Goal: Complete application form

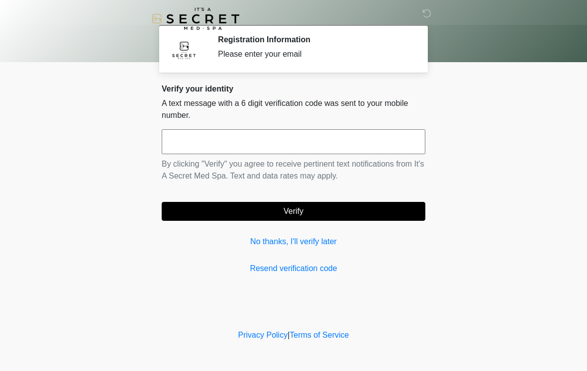
click at [372, 140] on input "text" at bounding box center [294, 141] width 264 height 25
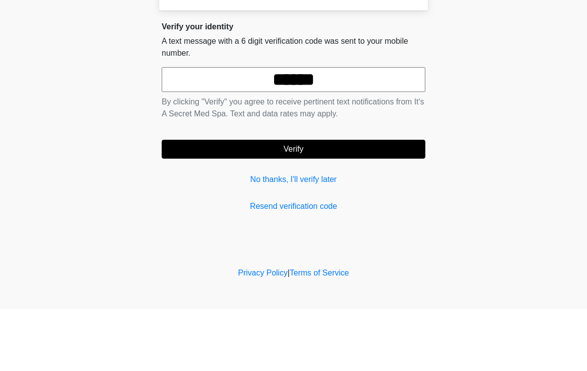
type input "******"
click at [342, 202] on button "Verify" at bounding box center [294, 211] width 264 height 19
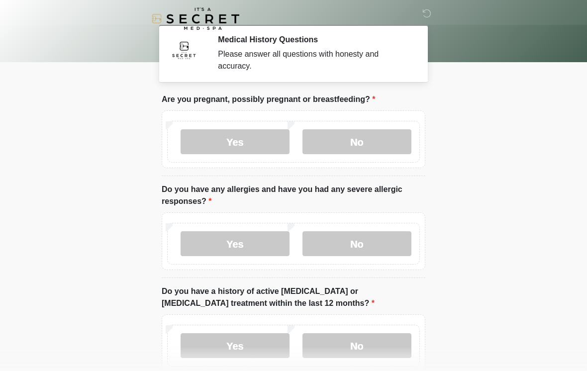
click at [379, 144] on label "No" at bounding box center [356, 141] width 109 height 25
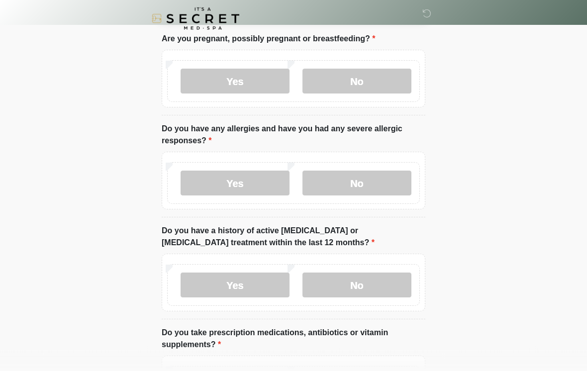
click at [388, 188] on label "No" at bounding box center [356, 183] width 109 height 25
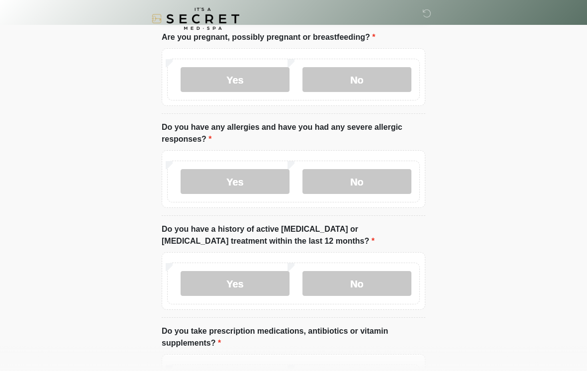
click at [370, 285] on label "No" at bounding box center [356, 283] width 109 height 25
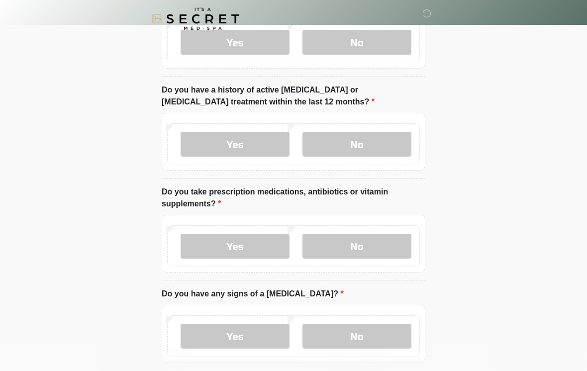
scroll to position [204, 0]
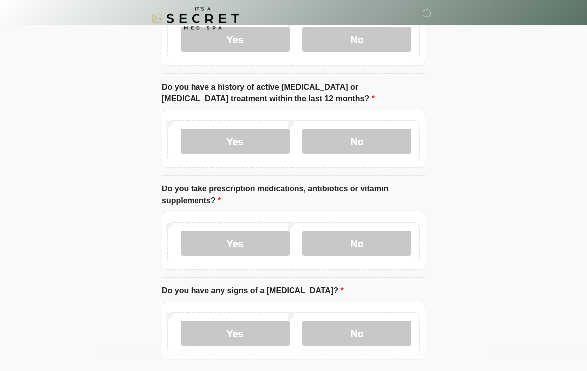
click at [252, 241] on label "Yes" at bounding box center [235, 243] width 109 height 25
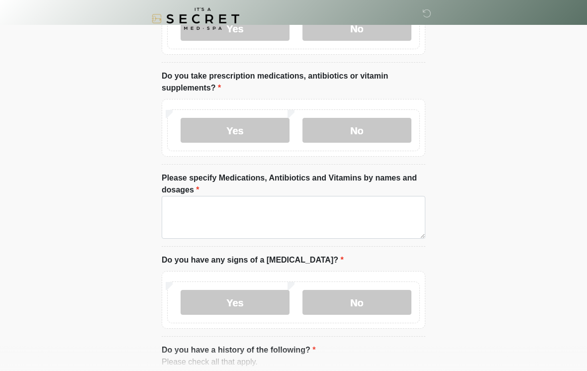
scroll to position [321, 0]
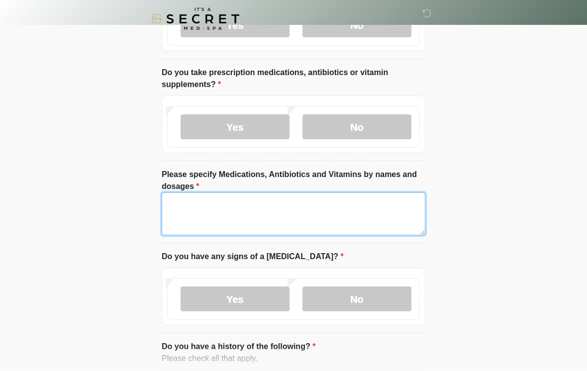
click at [341, 205] on textarea "Please specify Medications, Antibiotics and Vitamins by names and dosages" at bounding box center [294, 213] width 264 height 43
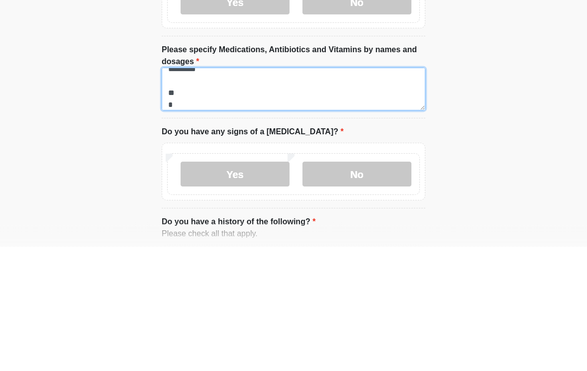
scroll to position [20, 0]
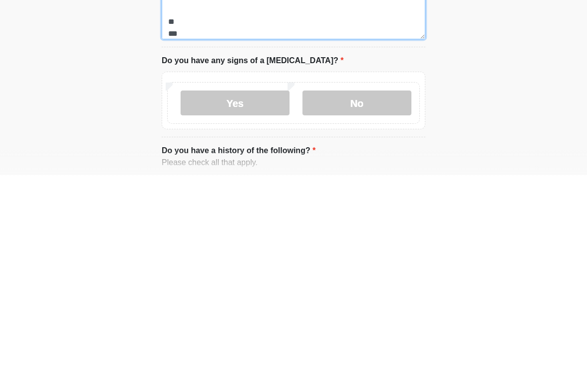
type textarea "**********"
click at [374, 286] on label "No" at bounding box center [356, 298] width 109 height 25
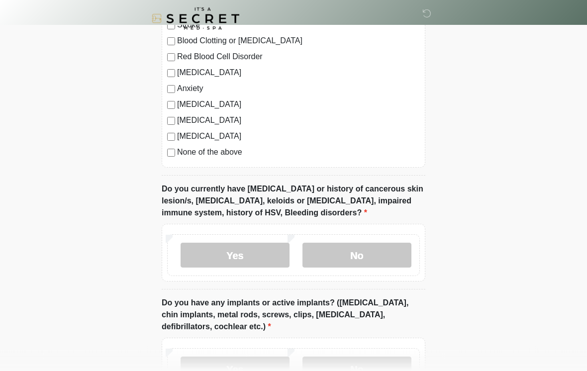
scroll to position [726, 0]
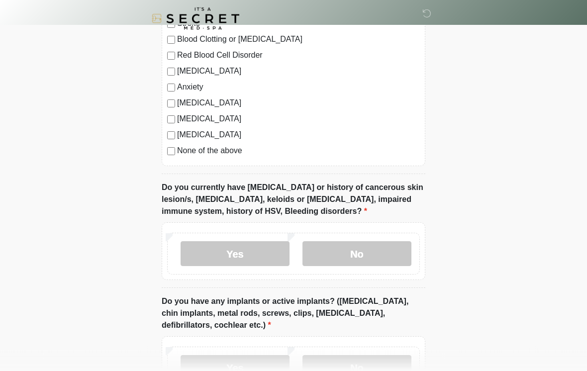
click at [354, 253] on label "No" at bounding box center [356, 254] width 109 height 25
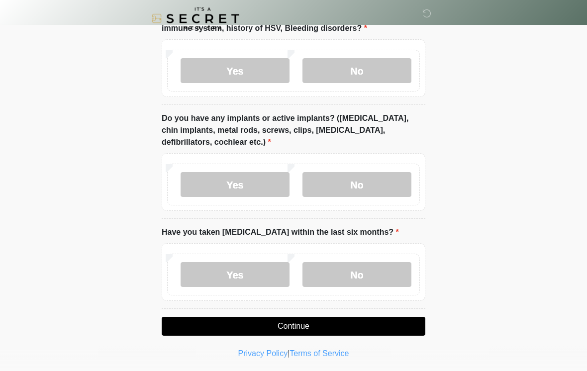
scroll to position [909, 0]
click at [369, 180] on label "No" at bounding box center [356, 184] width 109 height 25
click at [364, 269] on label "No" at bounding box center [356, 274] width 109 height 25
click at [344, 326] on button "Continue" at bounding box center [294, 325] width 264 height 19
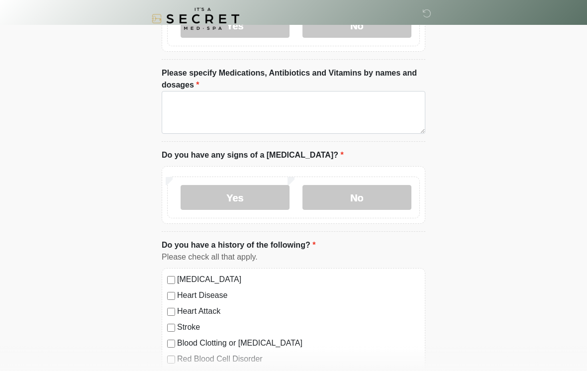
scroll to position [0, 0]
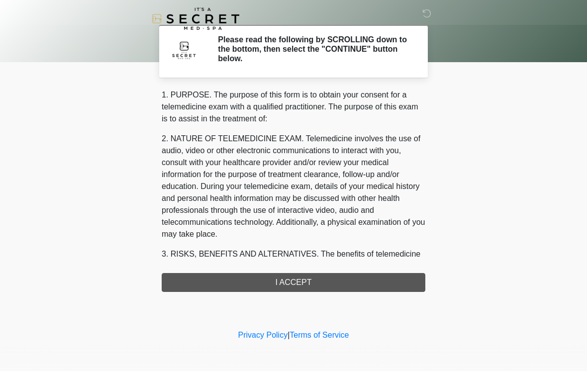
click at [322, 284] on div "1. PURPOSE. The purpose of this form is to obtain your consent for a telemedici…" at bounding box center [294, 190] width 264 height 203
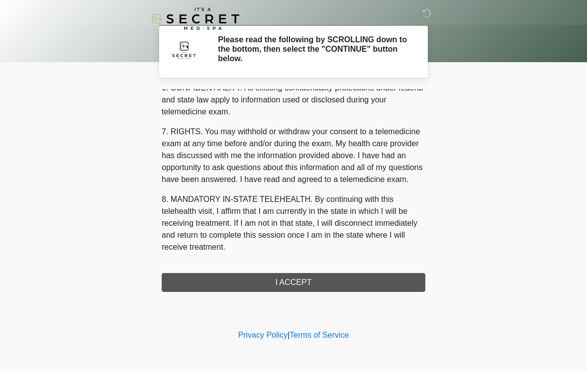
scroll to position [405, 0]
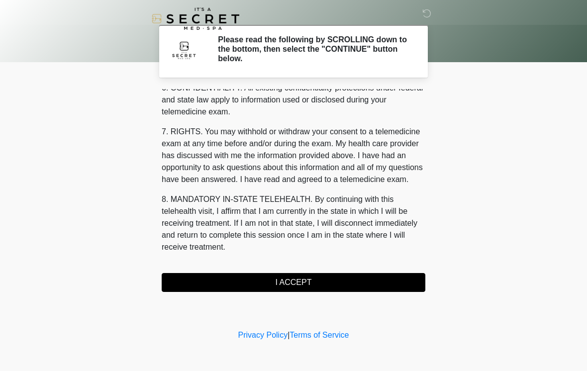
click at [303, 283] on button "I ACCEPT" at bounding box center [294, 282] width 264 height 19
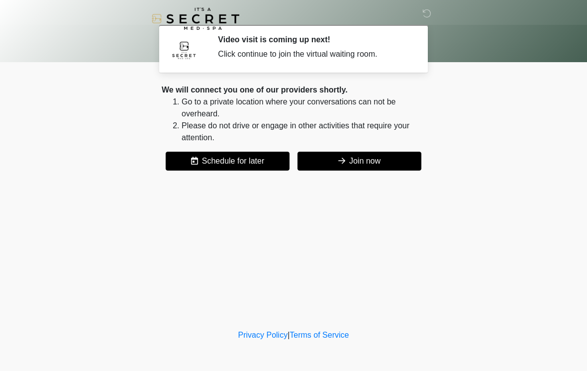
click at [391, 159] on button "Join now" at bounding box center [359, 161] width 124 height 19
